Goal: Complete application form

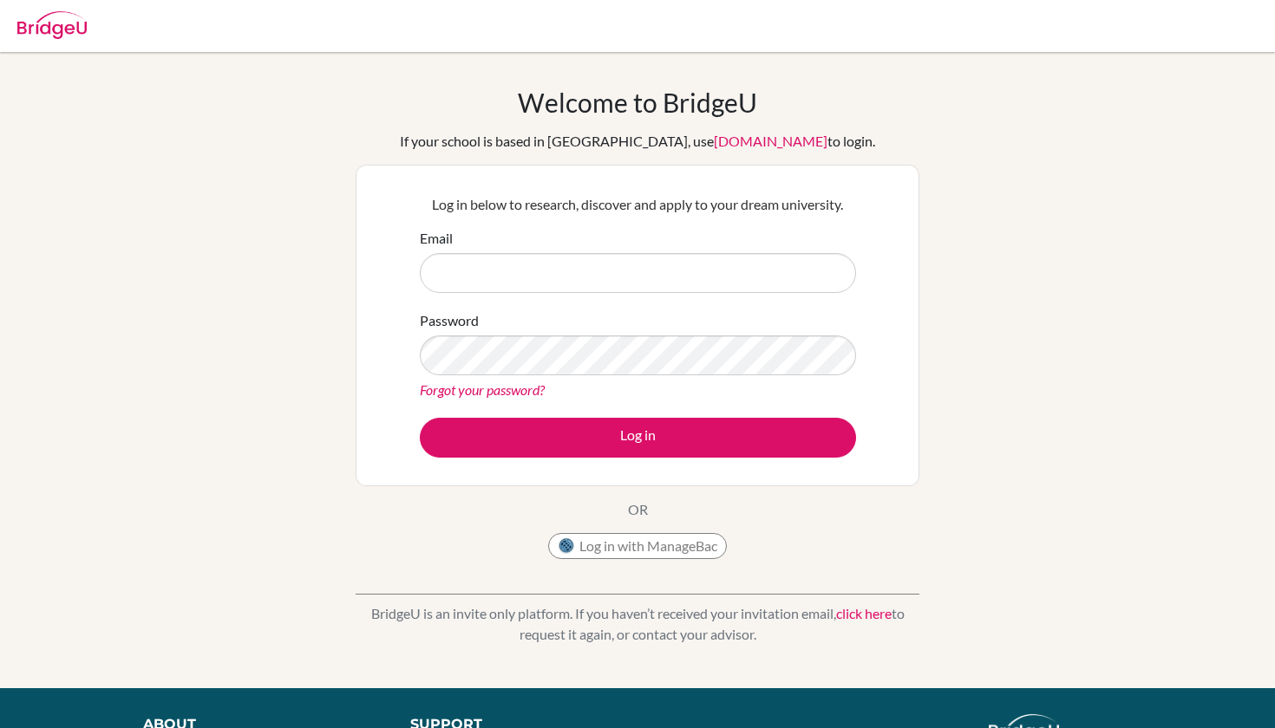
type input "'"
type input "[EMAIL_ADDRESS][DOMAIN_NAME]"
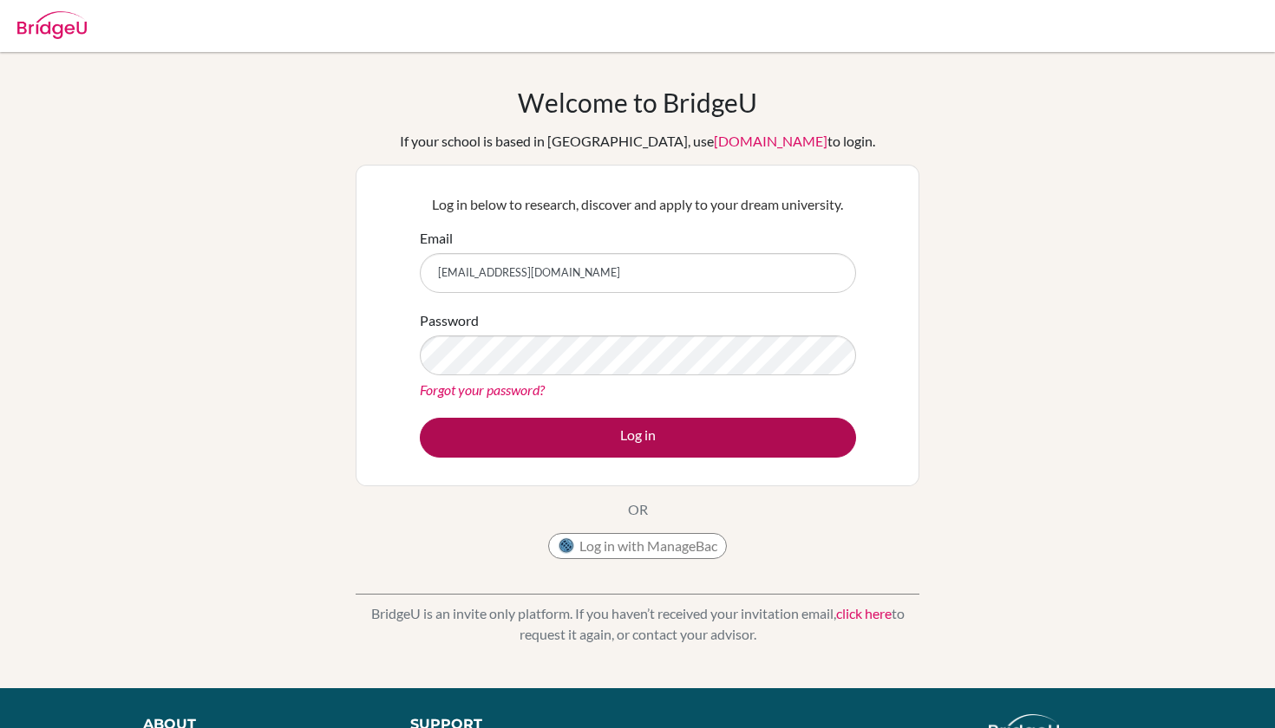
click at [674, 439] on button "Log in" at bounding box center [638, 438] width 436 height 40
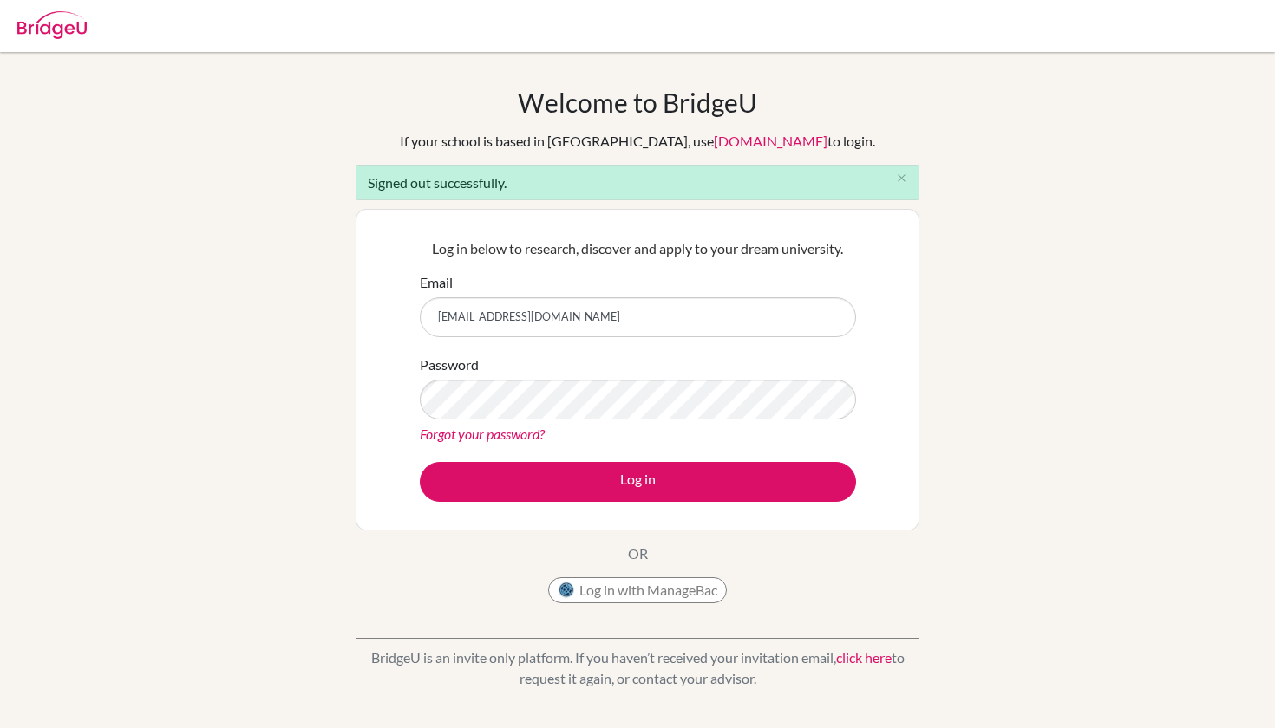
type input "[EMAIL_ADDRESS][DOMAIN_NAME]"
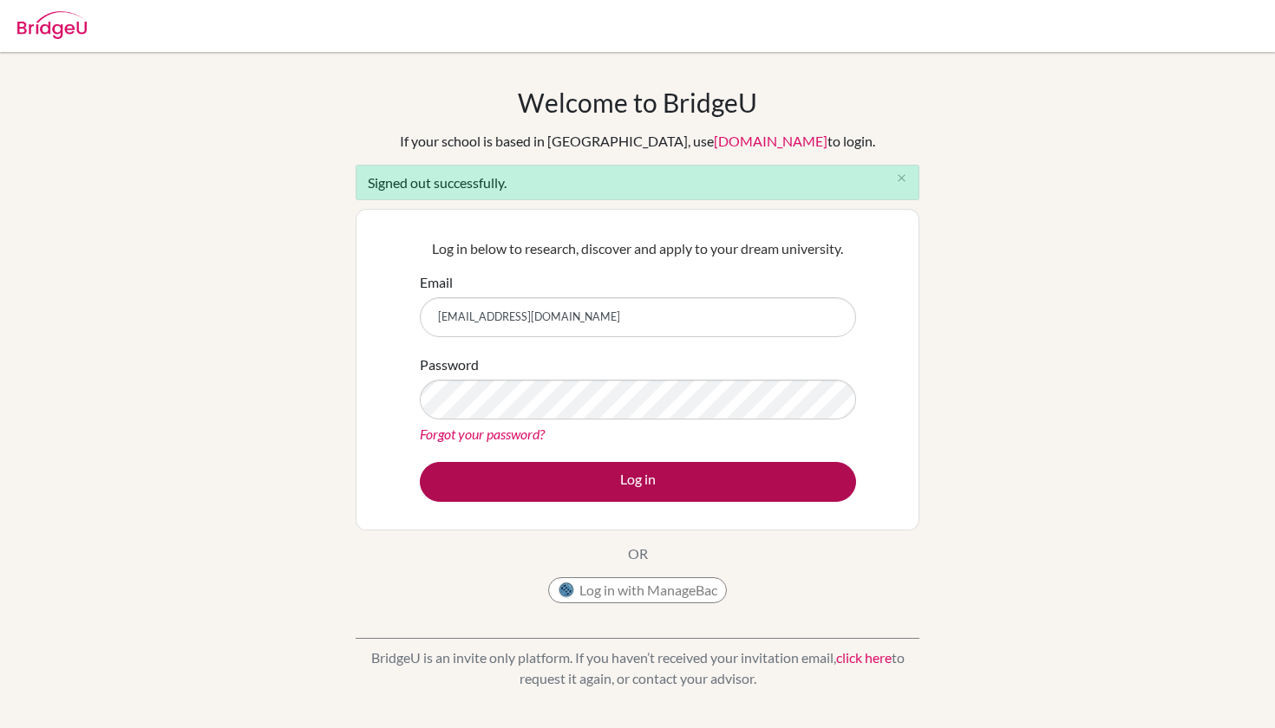
click at [763, 486] on button "Log in" at bounding box center [638, 482] width 436 height 40
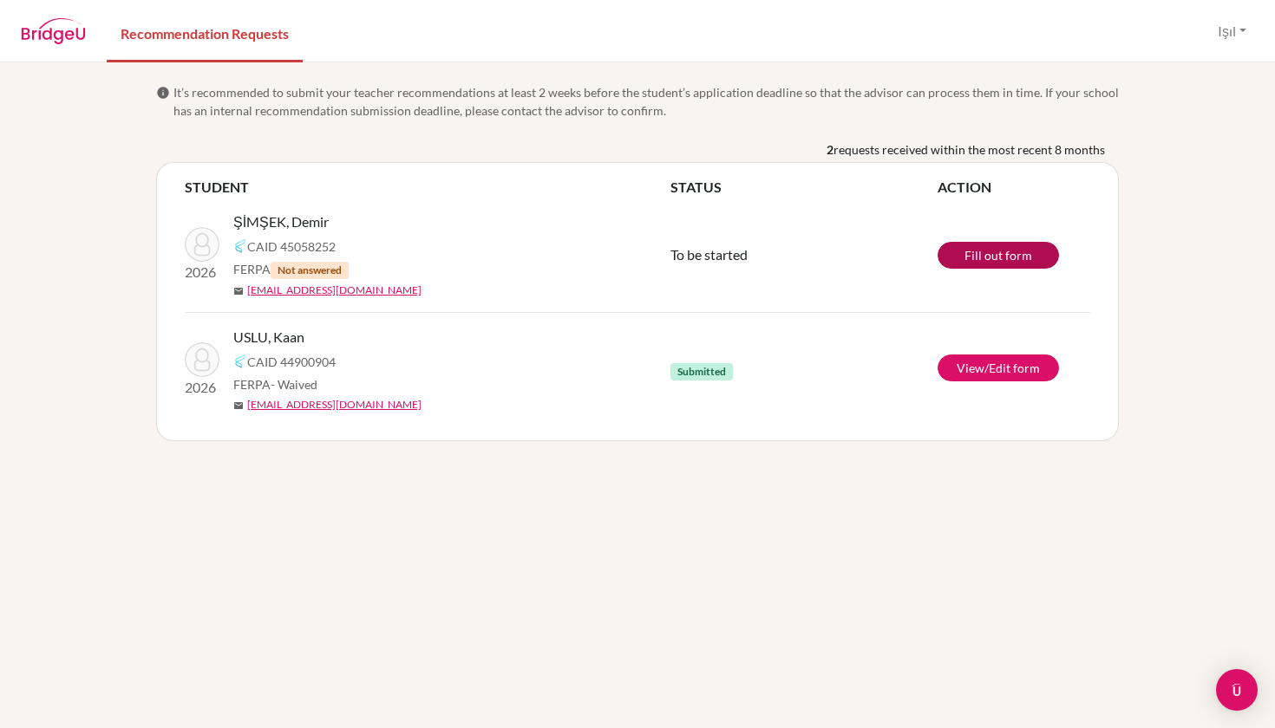
click at [976, 254] on link "Fill out form" at bounding box center [997, 255] width 121 height 27
click at [1002, 371] on link "View/Edit form" at bounding box center [997, 368] width 121 height 27
click at [973, 369] on link "View/Edit form" at bounding box center [997, 368] width 121 height 27
click at [959, 251] on link "Edit form" at bounding box center [997, 255] width 121 height 27
